Goal: Transaction & Acquisition: Purchase product/service

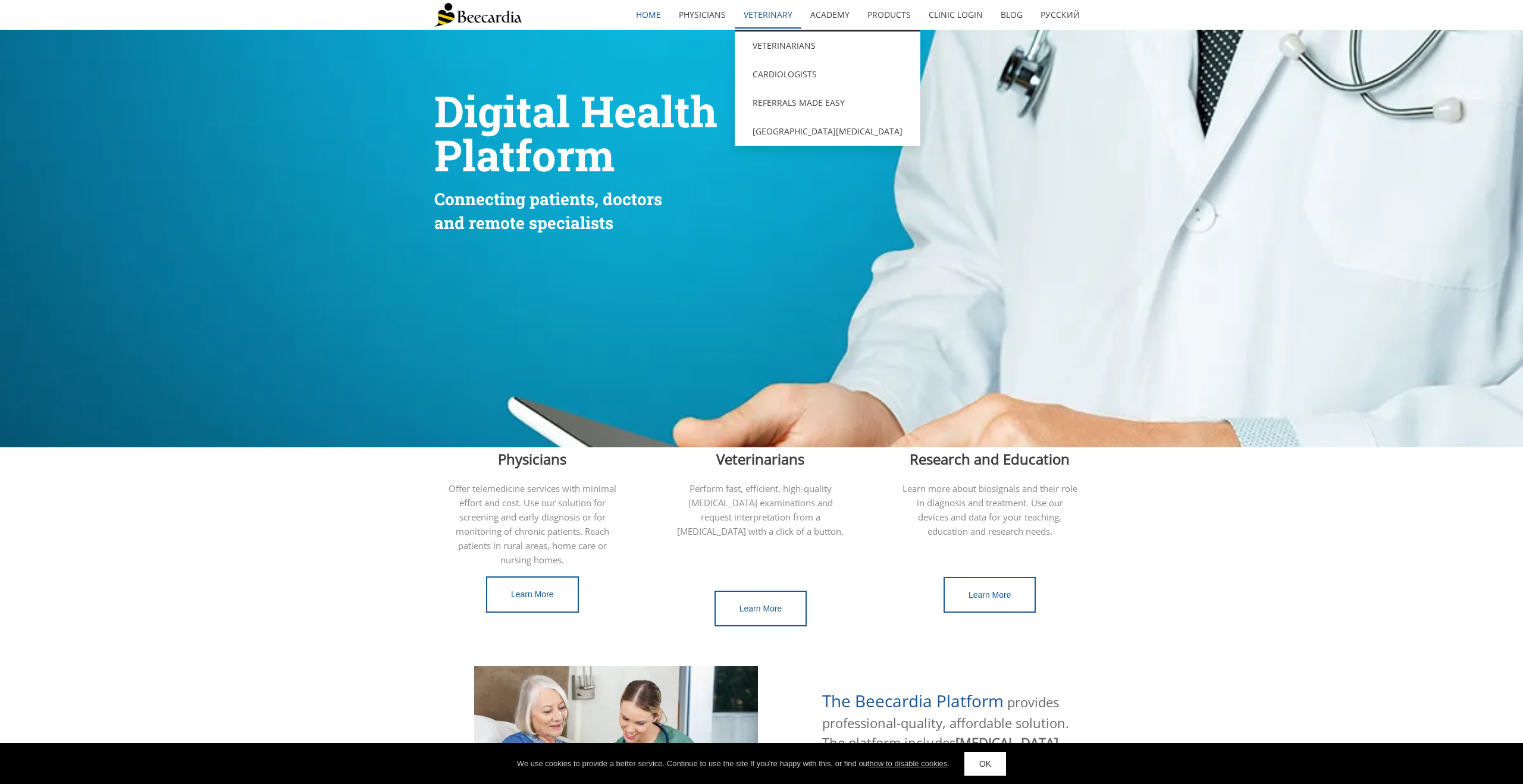
click at [774, 12] on link "Veterinary" at bounding box center [768, 15] width 66 height 27
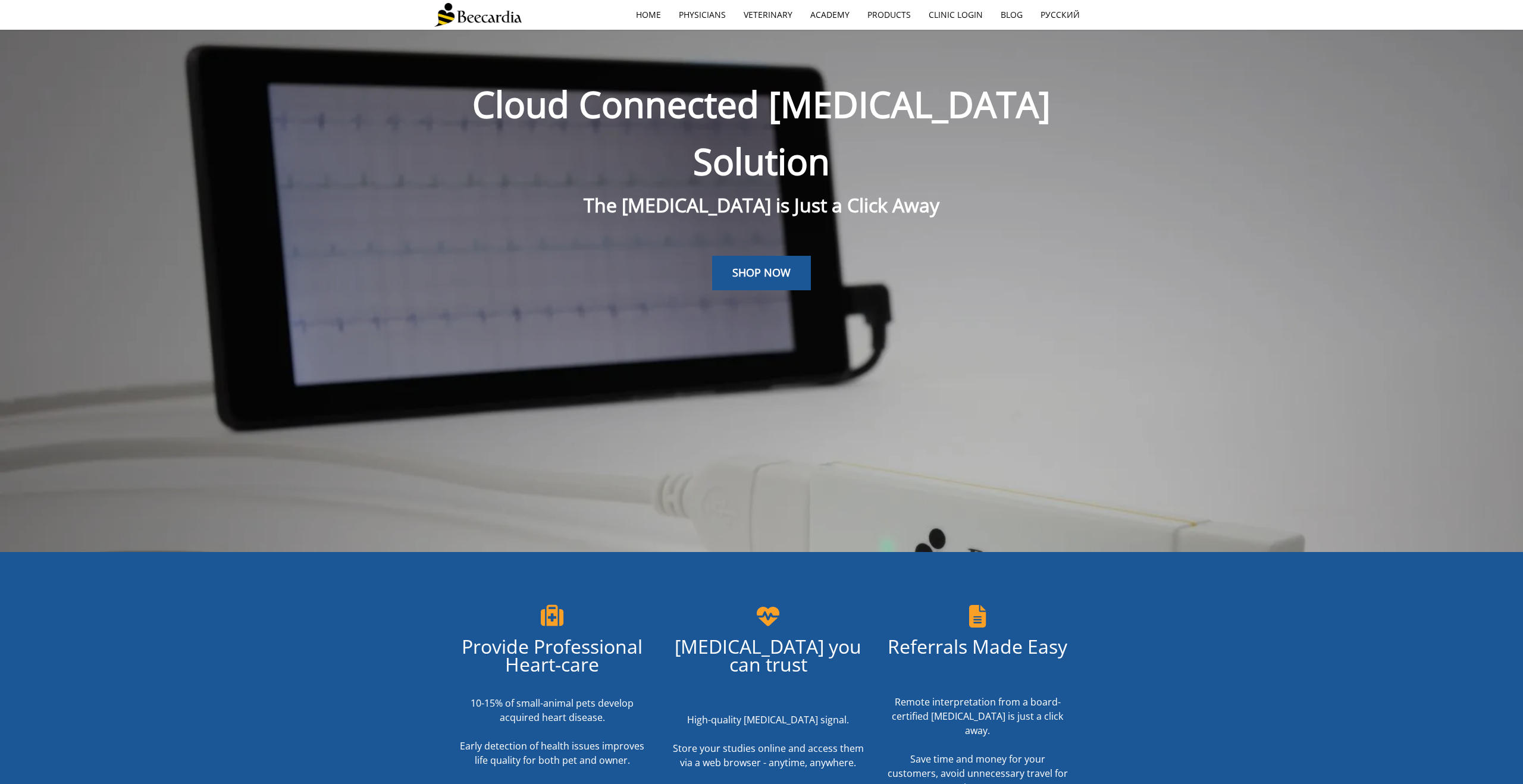
scroll to position [30, 0]
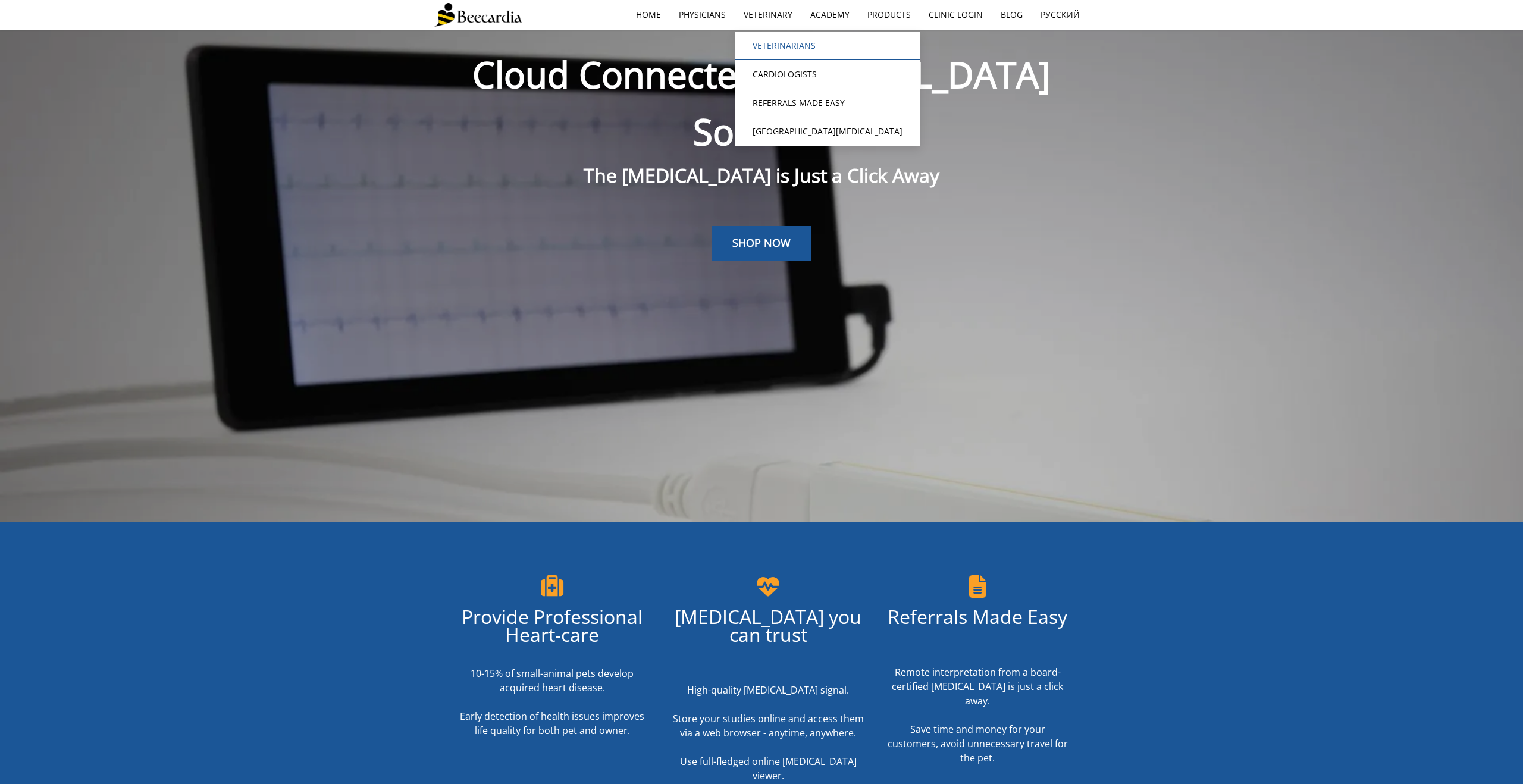
click at [783, 45] on link "Veterinarians" at bounding box center [828, 46] width 185 height 29
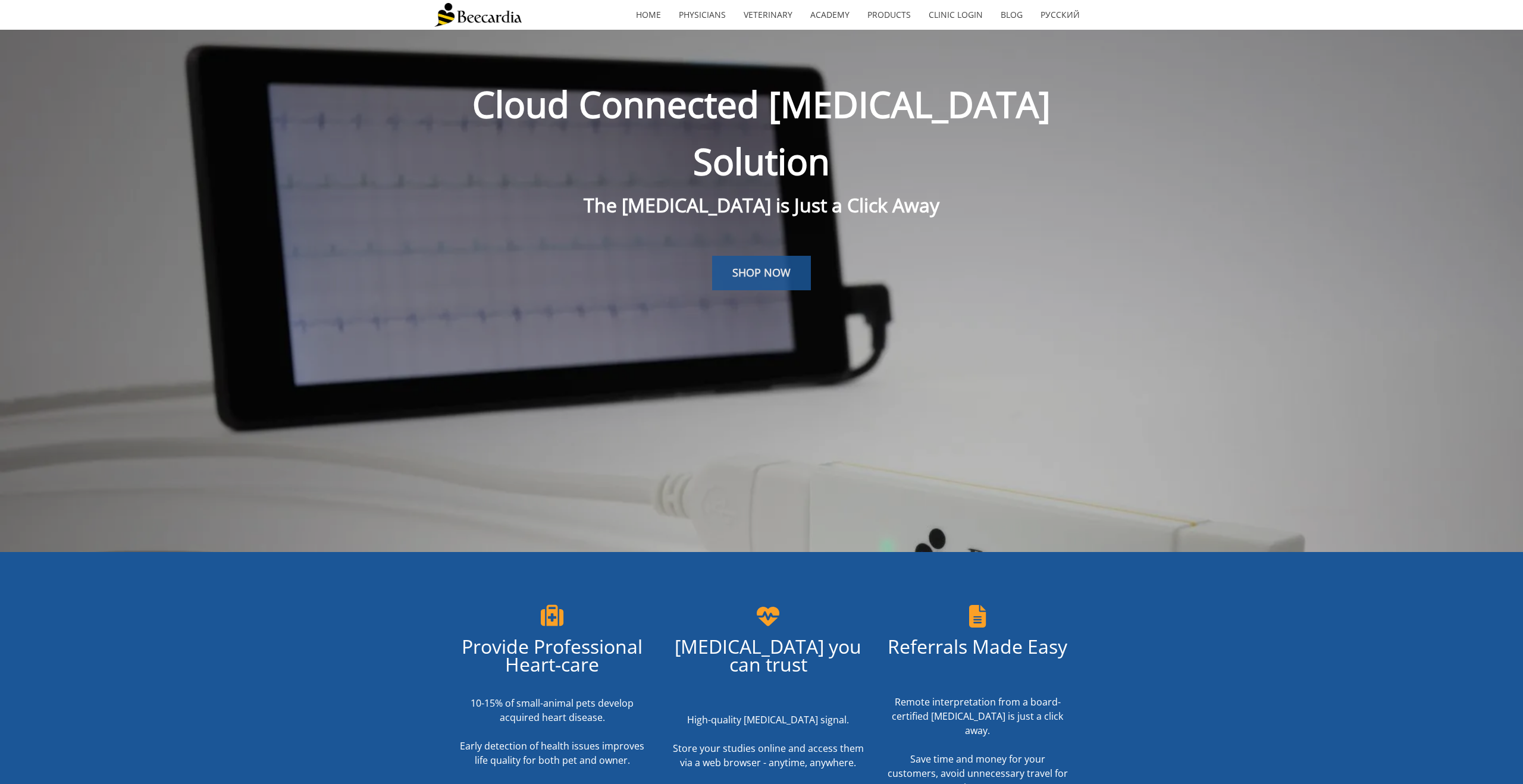
click at [761, 265] on span "SHOP NOW" at bounding box center [761, 273] width 58 height 14
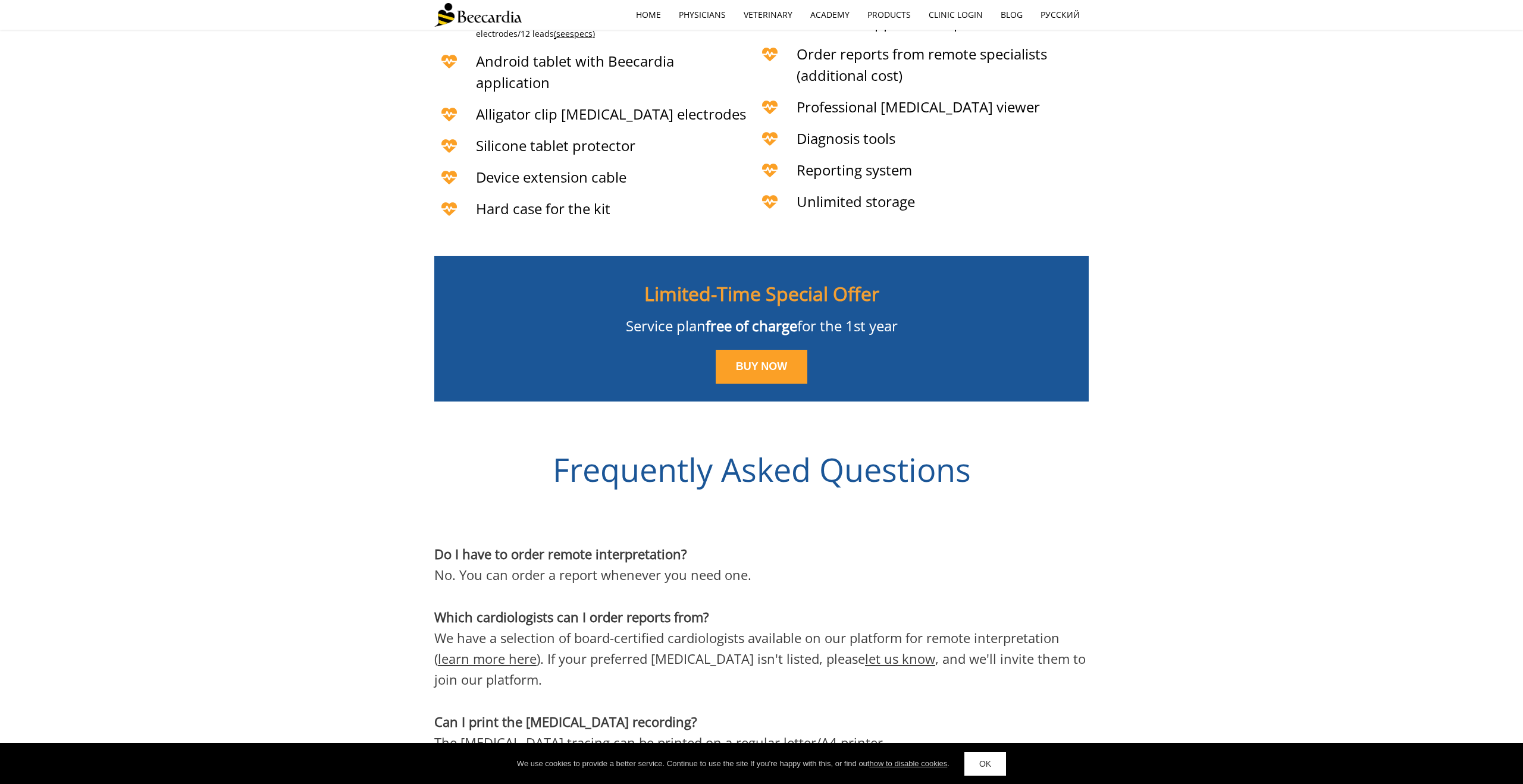
scroll to position [3394, 0]
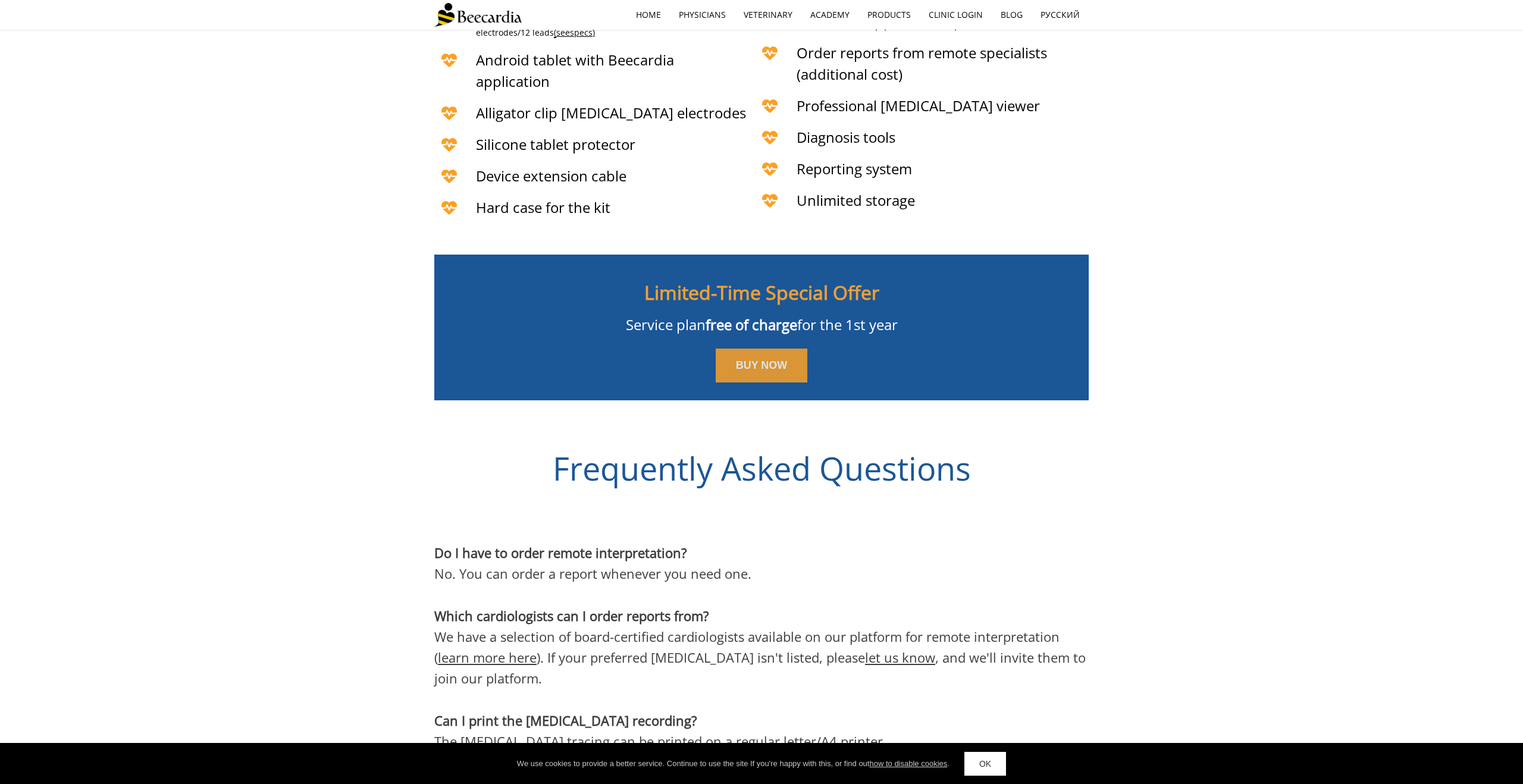
click at [763, 359] on span "BUY NOW" at bounding box center [762, 365] width 52 height 12
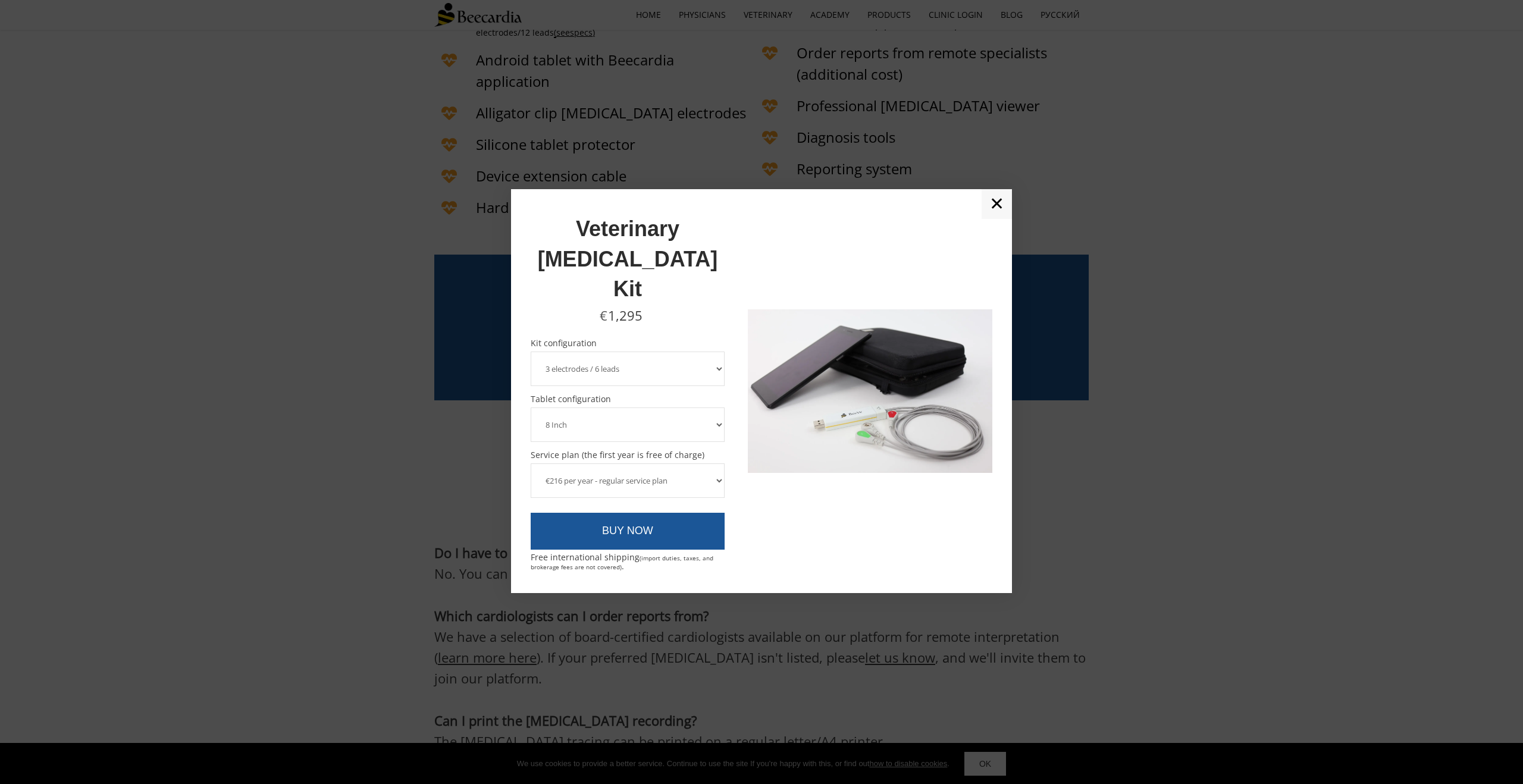
click at [721, 351] on select "3 electrodes / 6 leads 5 electrodes / 7 leads" at bounding box center [628, 369] width 194 height 35
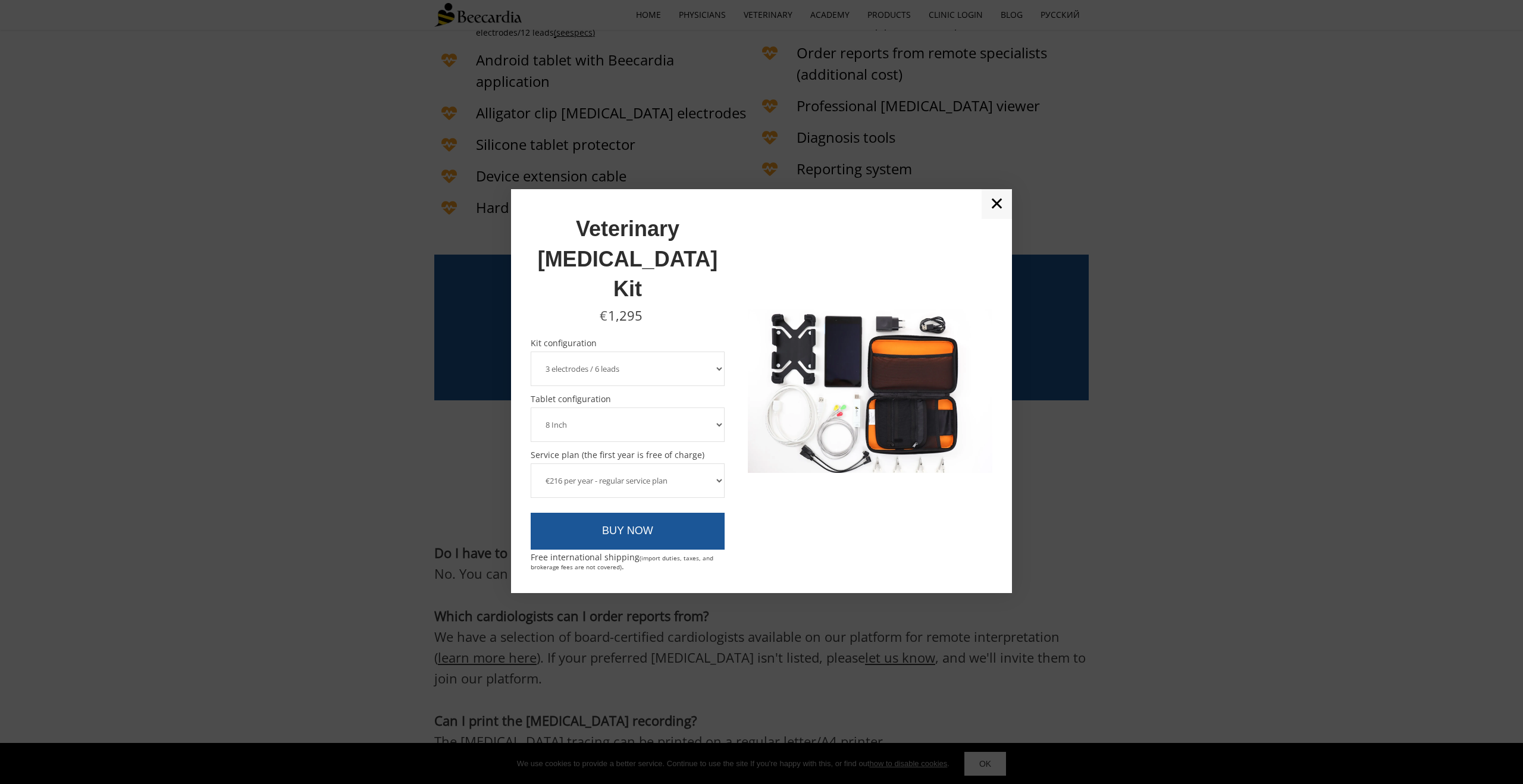
select select "5 electrodes / 7 leads"
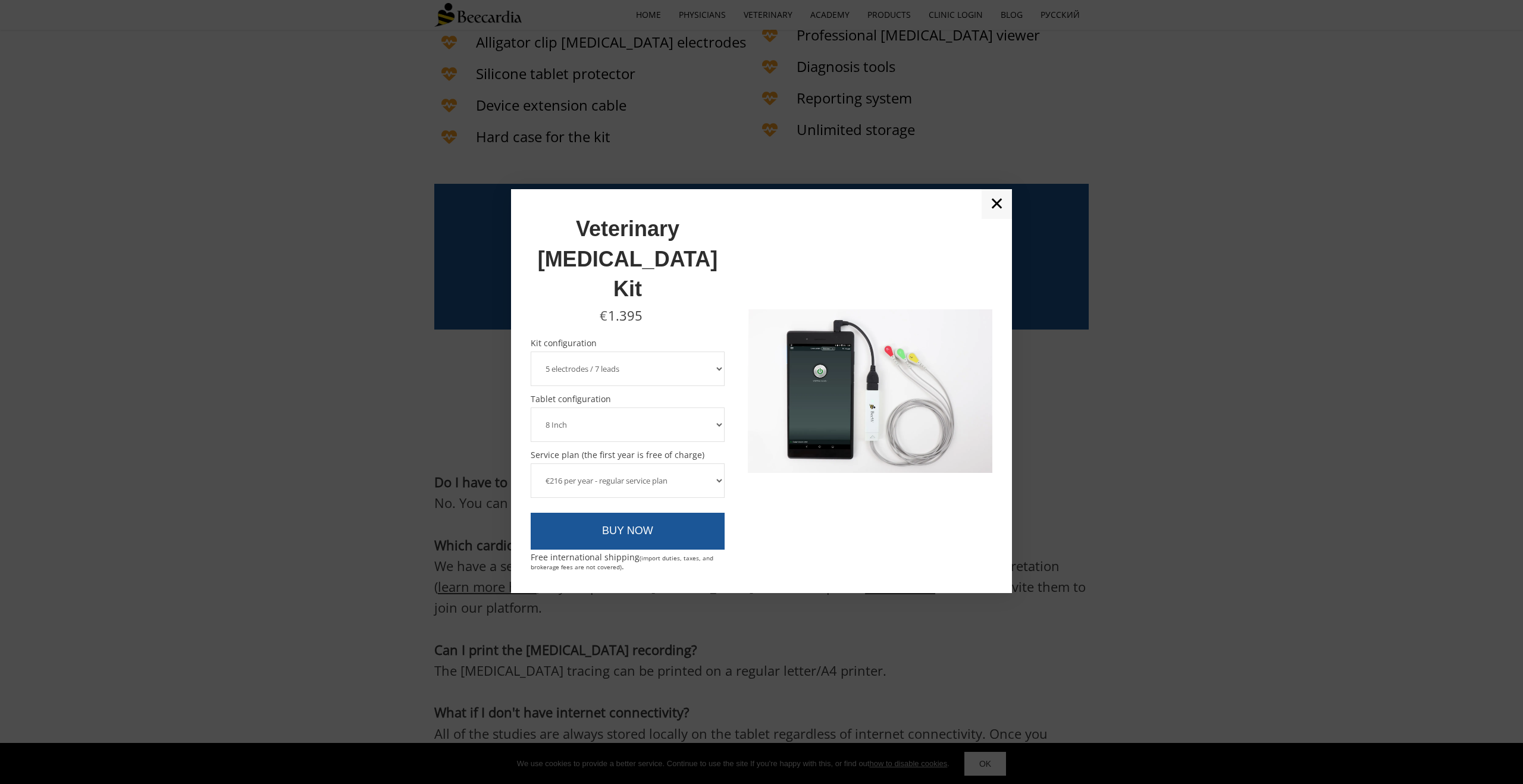
scroll to position [3471, 0]
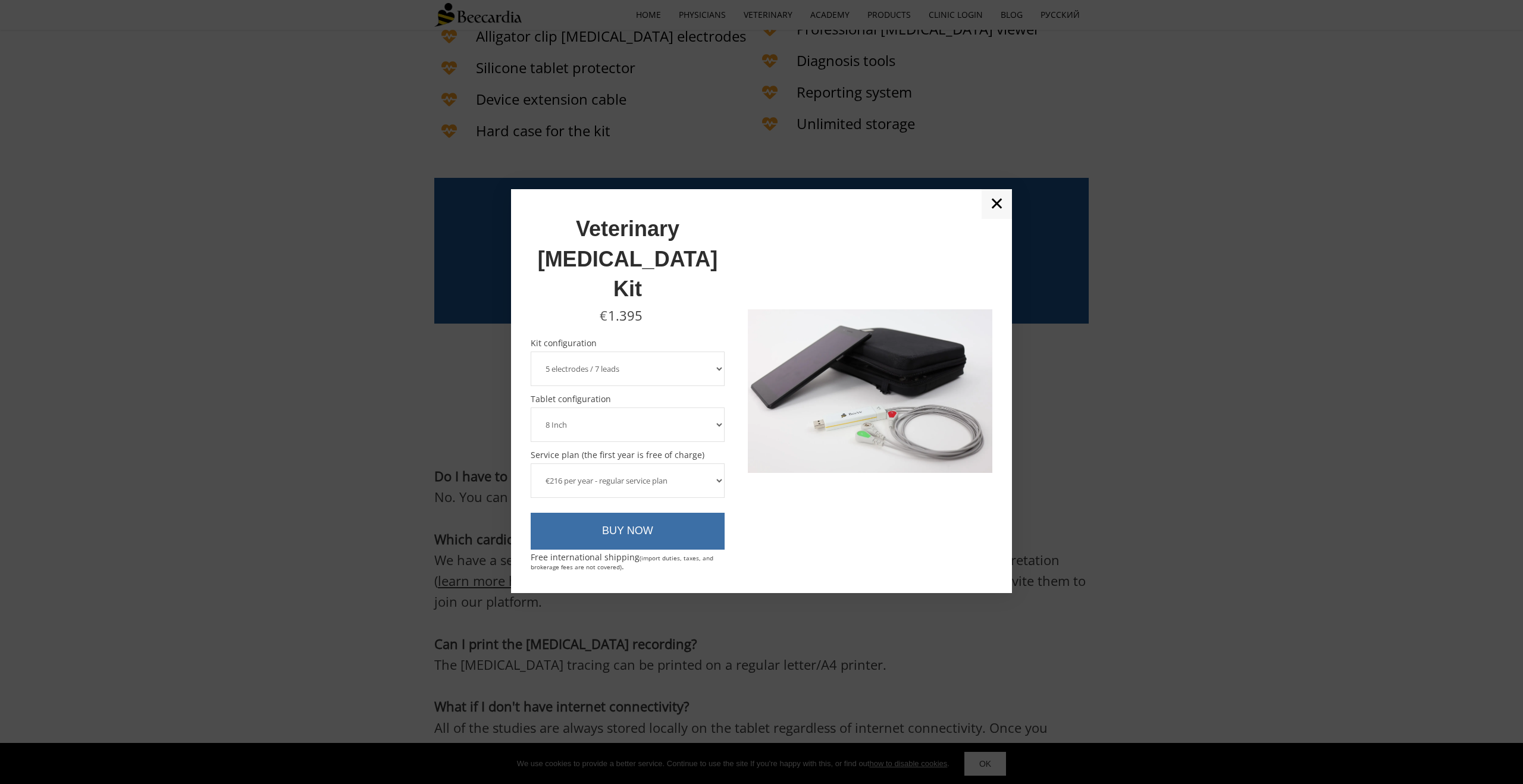
click at [651, 513] on link "BUY NOW" at bounding box center [628, 531] width 194 height 37
